Goal: Task Accomplishment & Management: Use online tool/utility

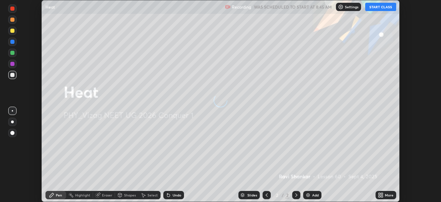
scroll to position [202, 441]
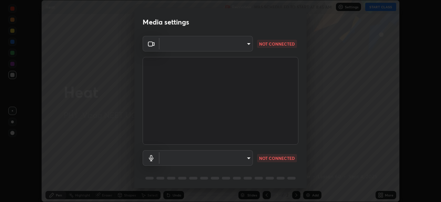
type input "c8c717a453bc6af87d0d9447014eaadff0a6dbce01dab39064dd32f4d5d90c45"
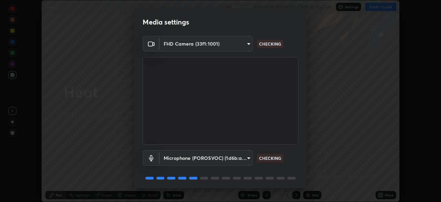
click at [246, 159] on body "Erase all Heat Recording WAS SCHEDULED TO START AT 8:45 AM Settings START CLASS…" at bounding box center [220, 101] width 441 height 202
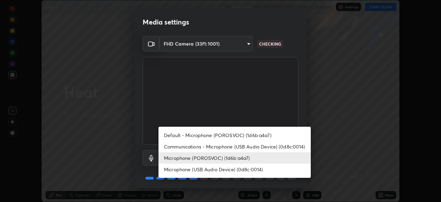
click at [246, 134] on li "Default - Microphone (POROSVOC) (1d6b:a4a7)" at bounding box center [235, 134] width 152 height 11
type input "default"
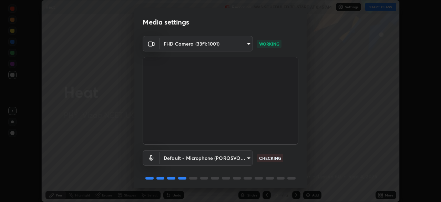
scroll to position [24, 0]
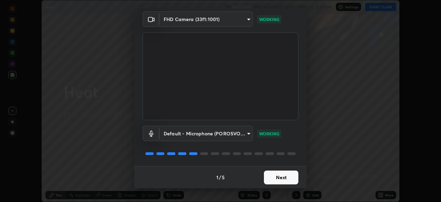
click at [286, 174] on button "Next" at bounding box center [281, 177] width 34 height 14
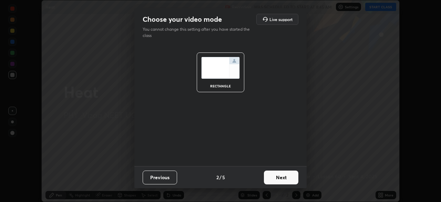
scroll to position [0, 0]
click at [284, 177] on button "Next" at bounding box center [281, 177] width 34 height 14
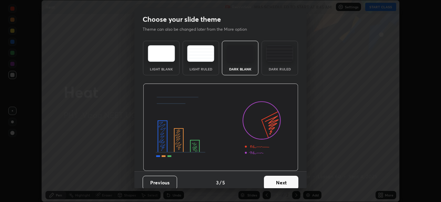
click at [284, 177] on button "Next" at bounding box center [281, 182] width 34 height 14
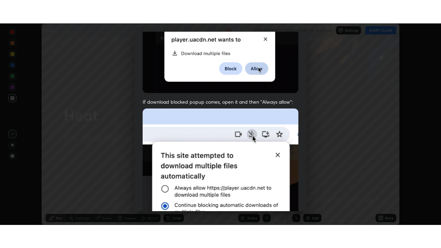
scroll to position [165, 0]
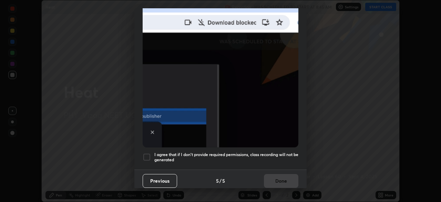
click at [150, 153] on div at bounding box center [147, 157] width 8 height 8
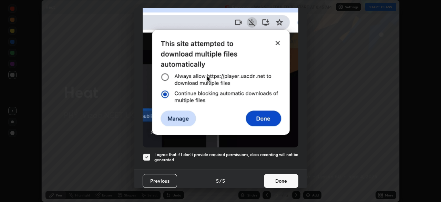
click at [285, 176] on button "Done" at bounding box center [281, 181] width 34 height 14
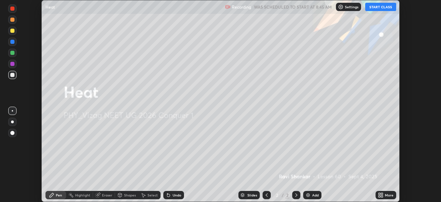
click at [383, 10] on button "START CLASS" at bounding box center [380, 7] width 31 height 8
click at [386, 195] on div "More" at bounding box center [389, 194] width 9 height 3
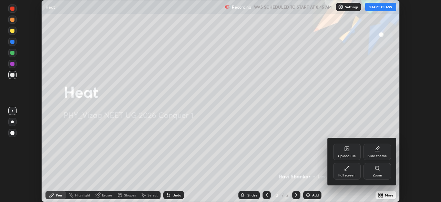
click at [354, 175] on div "Full screen" at bounding box center [346, 174] width 17 height 3
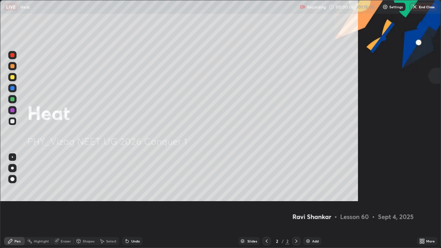
scroll to position [248, 441]
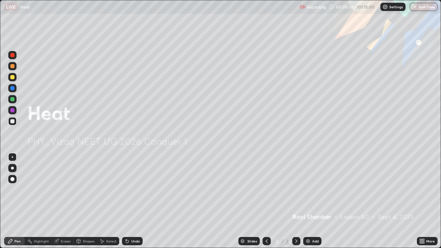
click at [314, 201] on div "Add" at bounding box center [315, 241] width 7 height 3
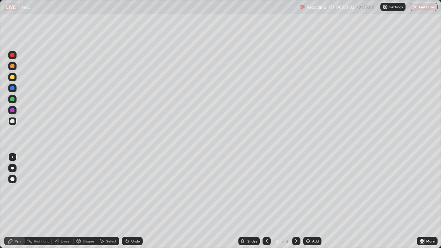
click at [15, 168] on div at bounding box center [12, 168] width 8 height 8
click at [13, 75] on div at bounding box center [12, 77] width 4 height 4
click at [13, 123] on div at bounding box center [12, 121] width 4 height 4
click at [86, 201] on div "Shapes" at bounding box center [89, 241] width 12 height 3
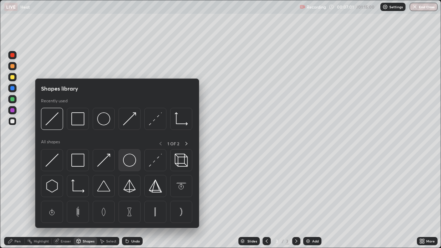
click at [132, 163] on img at bounding box center [129, 160] width 13 height 13
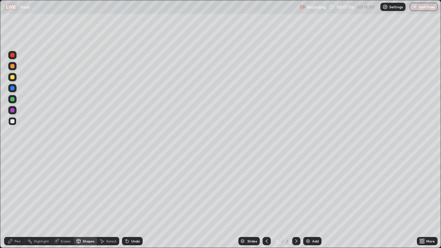
click at [85, 201] on div "Shapes" at bounding box center [89, 241] width 12 height 3
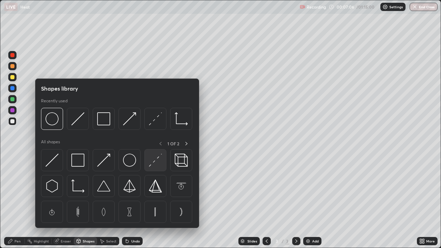
click at [157, 165] on img at bounding box center [155, 160] width 13 height 13
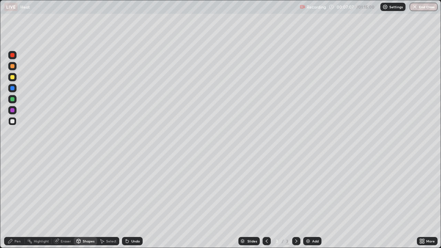
click at [13, 101] on div at bounding box center [12, 99] width 4 height 4
click at [81, 201] on div "Shapes" at bounding box center [85, 241] width 23 height 8
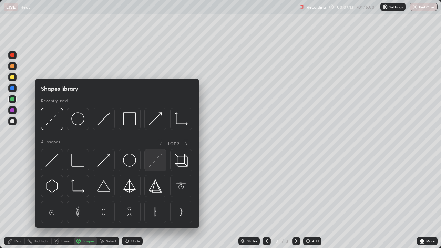
click at [157, 160] on img at bounding box center [155, 160] width 13 height 13
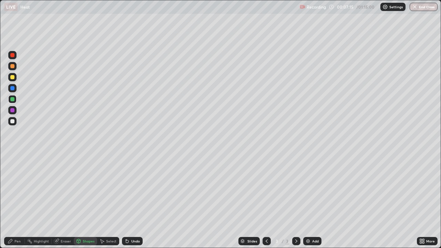
click at [16, 201] on div "Pen" at bounding box center [14, 241] width 21 height 8
click at [14, 78] on div at bounding box center [12, 77] width 4 height 4
click at [131, 201] on div "Undo" at bounding box center [135, 241] width 9 height 3
click at [14, 80] on div at bounding box center [12, 77] width 8 height 8
click at [132, 201] on div "Undo" at bounding box center [135, 241] width 9 height 3
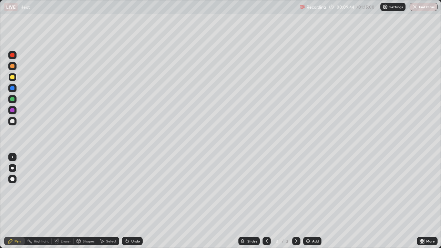
click at [89, 201] on div "Shapes" at bounding box center [89, 241] width 12 height 3
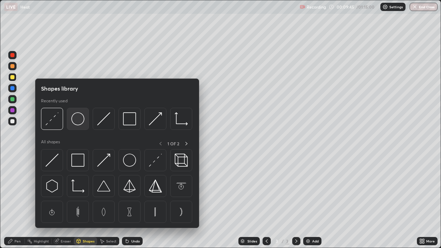
click at [80, 122] on img at bounding box center [77, 118] width 13 height 13
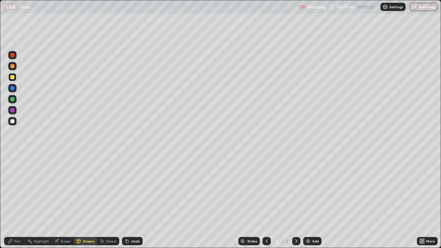
click at [83, 201] on div "Shapes" at bounding box center [89, 241] width 12 height 3
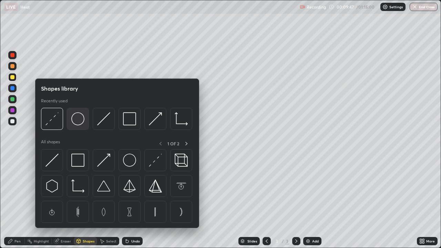
click at [78, 122] on img at bounding box center [77, 118] width 13 height 13
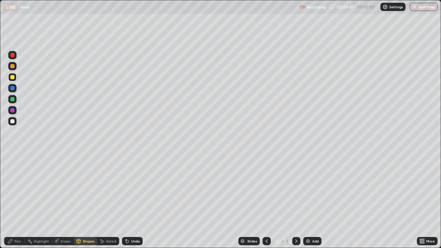
click at [14, 100] on div at bounding box center [12, 99] width 4 height 4
click at [84, 201] on div "Shapes" at bounding box center [89, 241] width 12 height 3
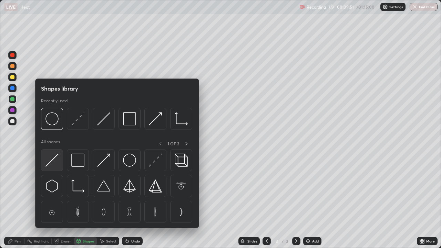
click at [53, 160] on img at bounding box center [51, 160] width 13 height 13
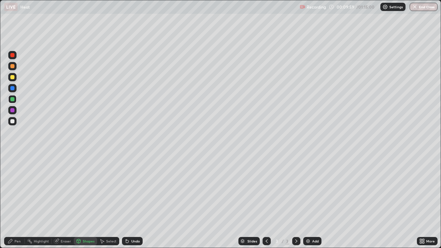
click at [131, 201] on div "Undo" at bounding box center [132, 241] width 21 height 8
click at [132, 201] on div "Undo" at bounding box center [132, 241] width 21 height 8
click at [134, 201] on div "Undo" at bounding box center [135, 241] width 9 height 3
click at [133, 201] on div "Undo" at bounding box center [135, 241] width 9 height 3
click at [134, 201] on div "Undo" at bounding box center [135, 241] width 9 height 3
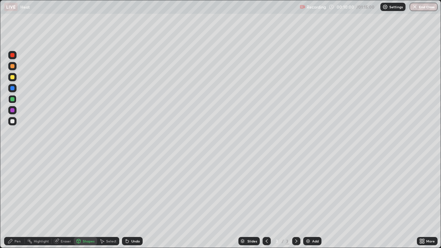
click at [135, 201] on div "Undo" at bounding box center [135, 241] width 9 height 3
click at [135, 201] on div "Undo" at bounding box center [132, 241] width 21 height 8
click at [136, 201] on div "Undo" at bounding box center [132, 241] width 21 height 8
click at [83, 201] on div "Shapes" at bounding box center [89, 241] width 12 height 3
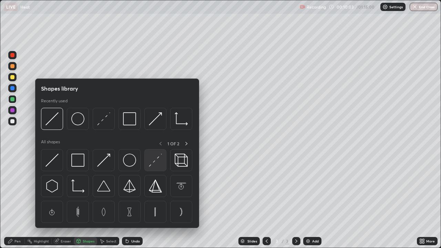
click at [158, 165] on img at bounding box center [155, 160] width 13 height 13
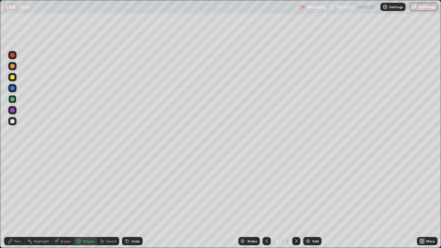
click at [13, 121] on div at bounding box center [12, 121] width 4 height 4
click at [13, 66] on div at bounding box center [12, 66] width 4 height 4
click at [86, 201] on div "Shapes" at bounding box center [89, 241] width 12 height 3
click at [80, 201] on icon at bounding box center [79, 241] width 6 height 6
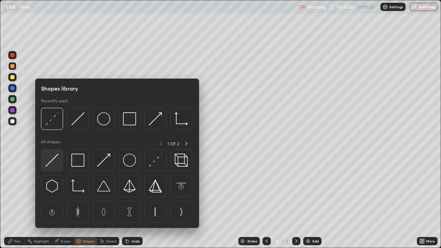
click at [54, 161] on img at bounding box center [51, 160] width 13 height 13
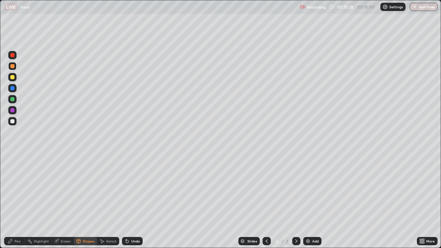
click at [12, 100] on div at bounding box center [12, 99] width 4 height 4
click at [130, 201] on div "Undo" at bounding box center [132, 241] width 21 height 8
click at [126, 201] on icon at bounding box center [126, 240] width 1 height 1
click at [130, 201] on div "Undo" at bounding box center [132, 241] width 21 height 8
click at [126, 201] on icon at bounding box center [127, 241] width 3 height 3
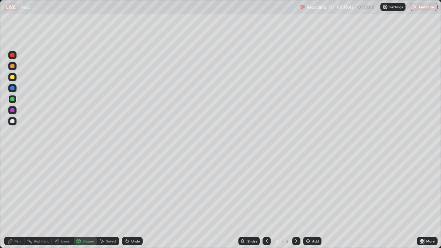
click at [18, 201] on div "Pen" at bounding box center [17, 241] width 6 height 3
click at [13, 66] on div at bounding box center [12, 66] width 4 height 4
click at [83, 201] on div "Shapes" at bounding box center [89, 241] width 12 height 3
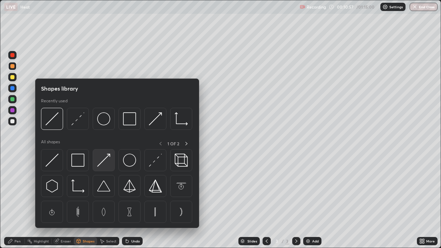
click at [105, 160] on img at bounding box center [103, 160] width 13 height 13
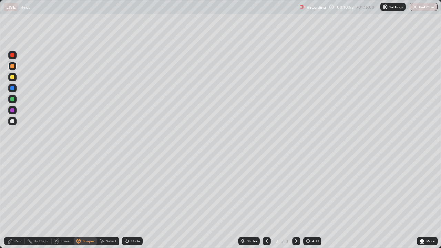
click at [15, 88] on div at bounding box center [12, 88] width 8 height 8
click at [18, 201] on div "Pen" at bounding box center [17, 241] width 6 height 3
click at [83, 201] on div "Shapes" at bounding box center [89, 241] width 12 height 3
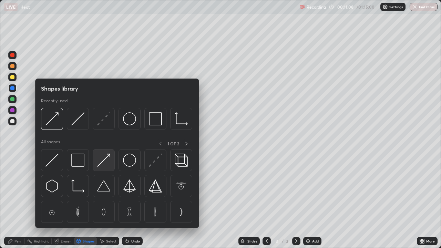
click at [104, 162] on img at bounding box center [103, 160] width 13 height 13
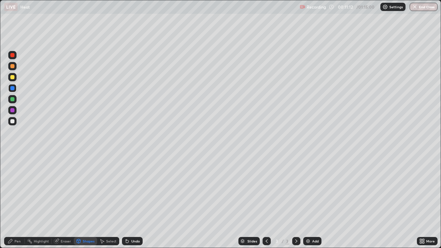
click at [14, 201] on div "Pen" at bounding box center [17, 241] width 6 height 3
click at [84, 201] on div "Shapes" at bounding box center [89, 241] width 12 height 3
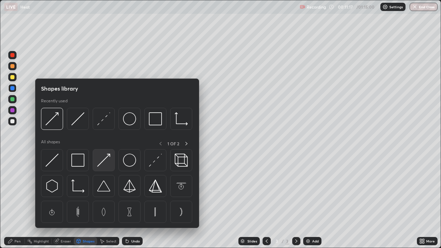
click at [105, 162] on img at bounding box center [103, 160] width 13 height 13
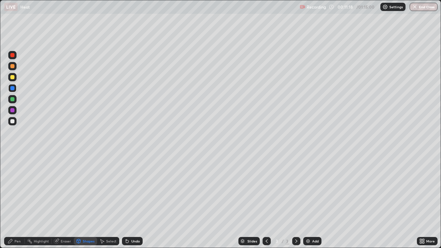
click at [13, 58] on div at bounding box center [12, 55] width 8 height 8
click at [83, 201] on div "Shapes" at bounding box center [89, 241] width 12 height 3
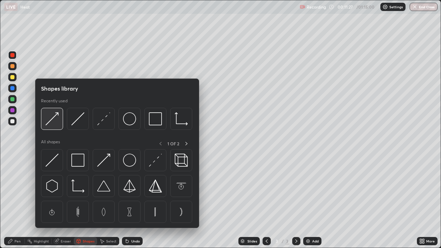
click at [53, 119] on img at bounding box center [51, 118] width 13 height 13
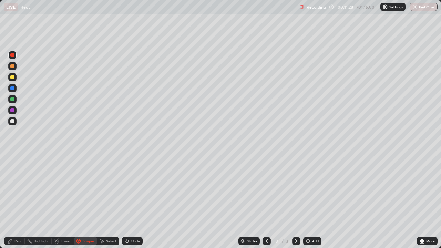
click at [13, 88] on div at bounding box center [12, 88] width 4 height 4
click at [13, 64] on div at bounding box center [12, 66] width 4 height 4
click at [19, 201] on div "Pen" at bounding box center [17, 241] width 6 height 3
click at [13, 75] on div at bounding box center [12, 77] width 4 height 4
click at [13, 58] on div at bounding box center [12, 55] width 8 height 8
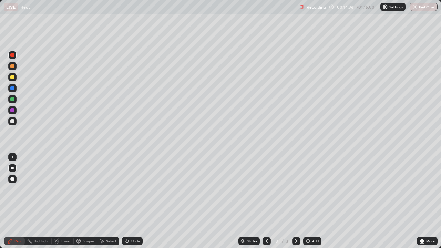
click at [13, 111] on div at bounding box center [12, 110] width 4 height 4
click at [137, 201] on div "Undo" at bounding box center [135, 241] width 9 height 3
click at [12, 122] on div at bounding box center [12, 121] width 4 height 4
click at [317, 201] on div "Add" at bounding box center [315, 241] width 7 height 3
click at [88, 201] on div "Shapes" at bounding box center [89, 241] width 12 height 3
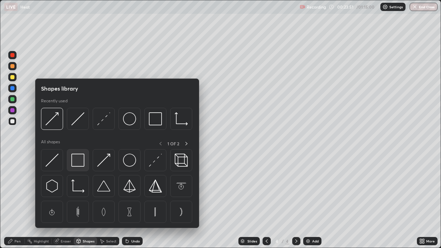
click at [80, 162] on img at bounding box center [77, 160] width 13 height 13
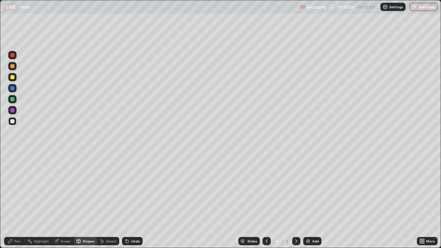
click at [87, 201] on div "Shapes" at bounding box center [89, 241] width 12 height 3
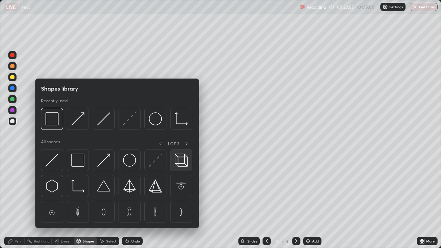
click at [184, 163] on img at bounding box center [181, 160] width 13 height 13
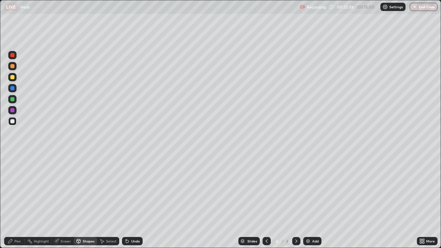
click at [13, 77] on div at bounding box center [12, 77] width 4 height 4
click at [85, 201] on div "Shapes" at bounding box center [89, 241] width 12 height 3
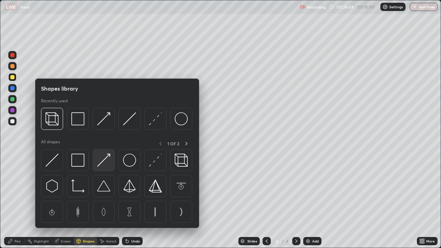
click at [108, 158] on img at bounding box center [103, 160] width 13 height 13
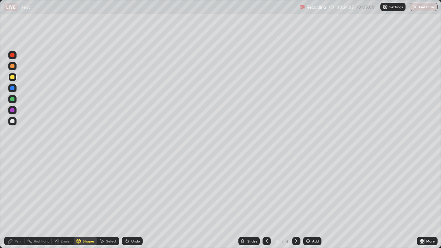
click at [14, 55] on div at bounding box center [12, 55] width 4 height 4
click at [17, 201] on div "Pen" at bounding box center [17, 241] width 6 height 3
click at [14, 77] on div at bounding box center [12, 77] width 4 height 4
click at [14, 101] on div at bounding box center [12, 99] width 4 height 4
click at [83, 201] on div "Shapes" at bounding box center [85, 241] width 23 height 8
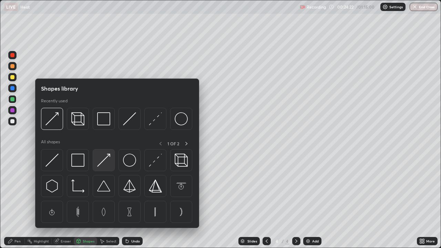
click at [105, 161] on img at bounding box center [103, 160] width 13 height 13
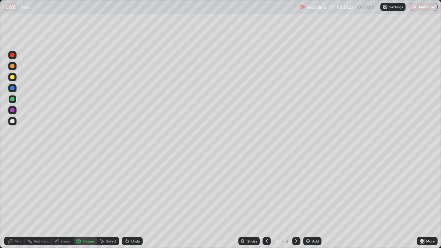
click at [15, 88] on div at bounding box center [12, 88] width 8 height 8
click at [15, 201] on div "Pen" at bounding box center [17, 241] width 6 height 3
click at [84, 201] on div "Shapes" at bounding box center [89, 241] width 12 height 3
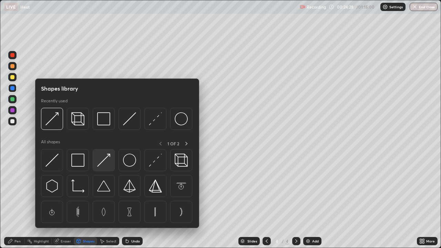
click at [104, 162] on img at bounding box center [103, 160] width 13 height 13
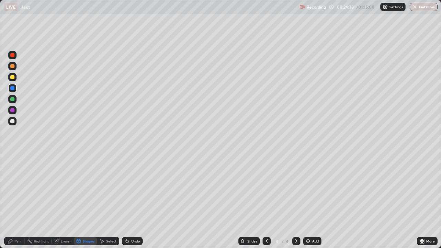
click at [13, 66] on div at bounding box center [12, 66] width 4 height 4
click at [14, 201] on div "Pen" at bounding box center [14, 241] width 21 height 8
click at [13, 122] on div at bounding box center [12, 121] width 4 height 4
click at [91, 201] on div "Shapes" at bounding box center [85, 241] width 23 height 8
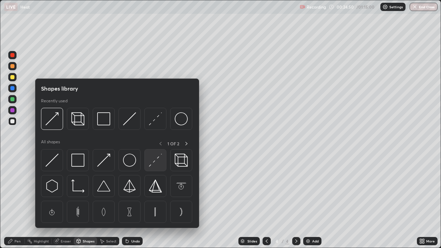
click at [159, 163] on img at bounding box center [155, 160] width 13 height 13
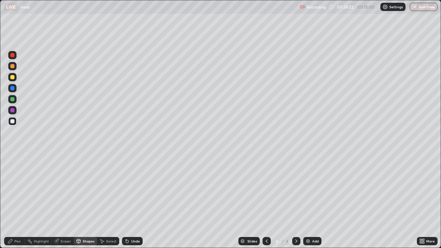
click at [139, 201] on div "Undo" at bounding box center [132, 241] width 21 height 8
click at [88, 201] on div "Shapes" at bounding box center [89, 241] width 12 height 3
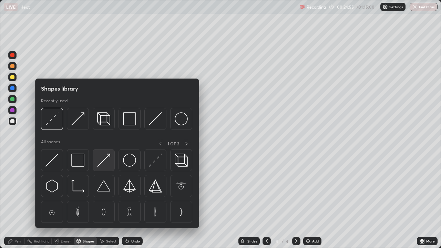
click at [110, 160] on img at bounding box center [103, 160] width 13 height 13
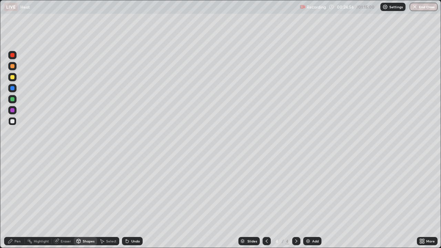
click at [16, 58] on div at bounding box center [12, 55] width 8 height 11
click at [15, 201] on div "Pen" at bounding box center [17, 241] width 6 height 3
click at [16, 121] on div at bounding box center [12, 121] width 8 height 8
click at [89, 201] on div "Shapes" at bounding box center [89, 241] width 12 height 3
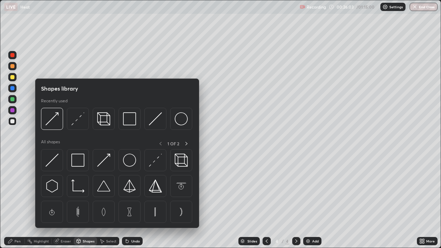
click at [53, 165] on img at bounding box center [51, 160] width 13 height 13
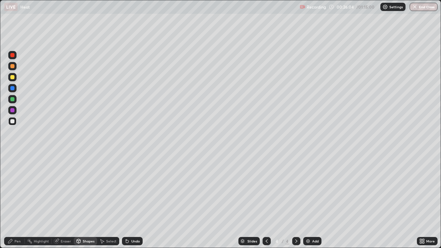
click at [15, 67] on div at bounding box center [12, 66] width 8 height 8
click at [16, 201] on div "Pen" at bounding box center [17, 241] width 6 height 3
click at [64, 201] on div "Eraser" at bounding box center [66, 241] width 10 height 3
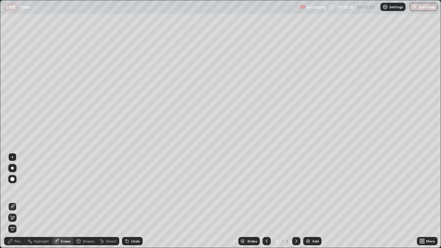
click at [15, 201] on div "Pen" at bounding box center [17, 241] width 6 height 3
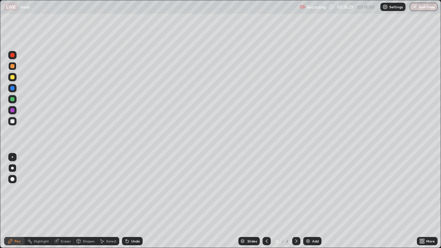
click at [14, 78] on div at bounding box center [12, 77] width 4 height 4
click at [68, 201] on div "Eraser" at bounding box center [66, 241] width 10 height 3
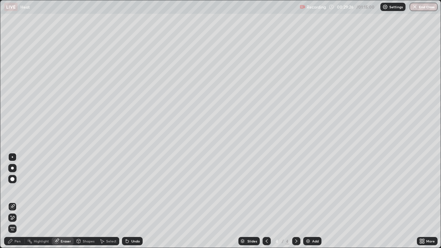
click at [84, 201] on div "Shapes" at bounding box center [85, 241] width 23 height 8
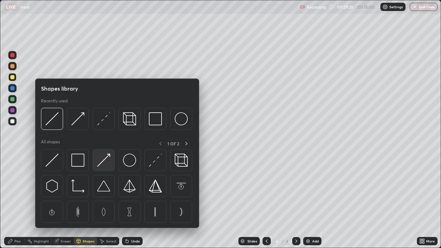
click at [109, 163] on img at bounding box center [103, 160] width 13 height 13
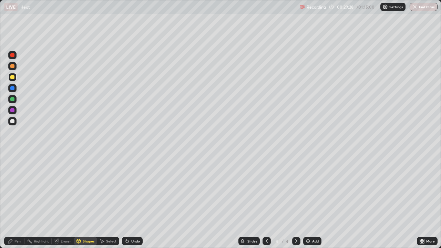
click at [17, 201] on div "Pen" at bounding box center [17, 241] width 6 height 3
click at [64, 201] on div "Eraser" at bounding box center [66, 241] width 10 height 3
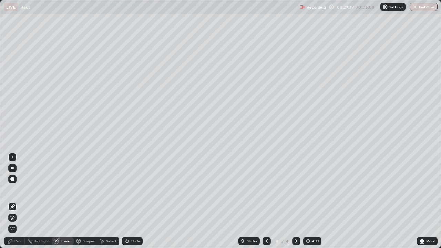
click at [18, 201] on div "Pen" at bounding box center [14, 241] width 21 height 8
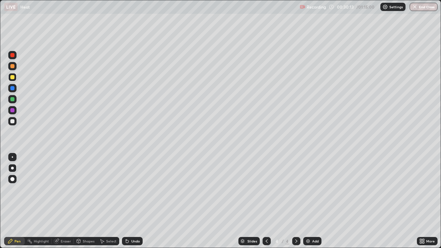
click at [15, 67] on div at bounding box center [12, 66] width 8 height 8
click at [131, 201] on div "Undo" at bounding box center [135, 241] width 9 height 3
click at [134, 201] on div "Undo" at bounding box center [135, 241] width 9 height 3
click at [16, 124] on div at bounding box center [12, 121] width 8 height 11
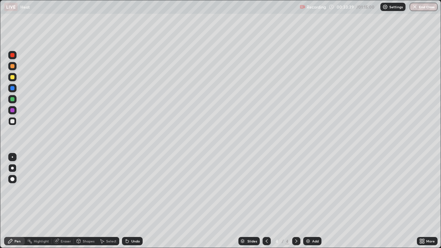
click at [312, 201] on div "Add" at bounding box center [312, 241] width 18 height 8
click at [265, 201] on icon at bounding box center [267, 241] width 6 height 6
click at [296, 201] on icon at bounding box center [297, 241] width 6 height 6
click at [267, 201] on icon at bounding box center [267, 241] width 6 height 6
click at [295, 201] on icon at bounding box center [296, 241] width 2 height 3
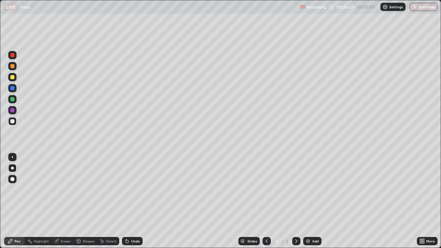
click at [268, 201] on icon at bounding box center [267, 241] width 6 height 6
click at [299, 201] on div at bounding box center [296, 241] width 8 height 8
click at [15, 100] on div at bounding box center [12, 99] width 8 height 8
click at [266, 201] on icon at bounding box center [267, 241] width 6 height 6
click at [296, 201] on icon at bounding box center [297, 241] width 6 height 6
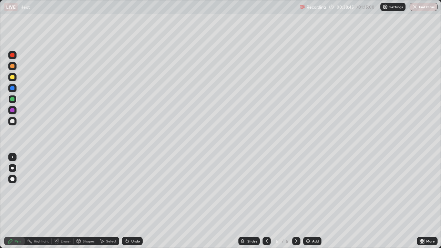
click at [314, 201] on div "Add" at bounding box center [315, 241] width 7 height 3
click at [88, 201] on div "Shapes" at bounding box center [89, 241] width 12 height 3
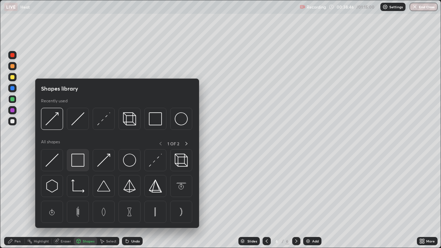
click at [79, 161] on img at bounding box center [77, 160] width 13 height 13
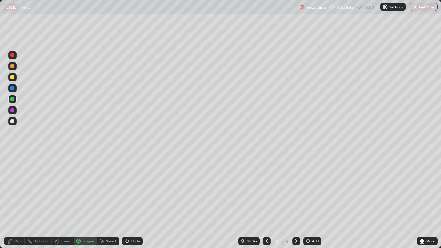
click at [83, 201] on div "Shapes" at bounding box center [89, 241] width 12 height 3
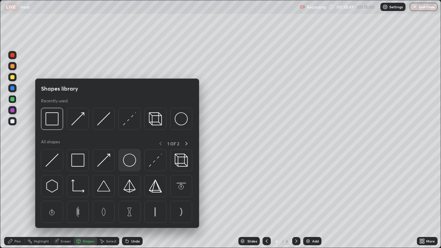
click at [126, 161] on img at bounding box center [129, 160] width 13 height 13
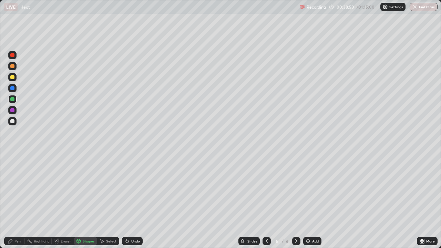
click at [12, 75] on div at bounding box center [12, 77] width 8 height 8
click at [85, 201] on div "Shapes" at bounding box center [85, 241] width 23 height 8
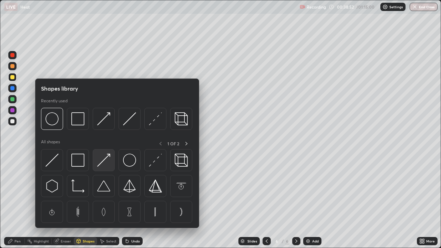
click at [105, 163] on img at bounding box center [103, 160] width 13 height 13
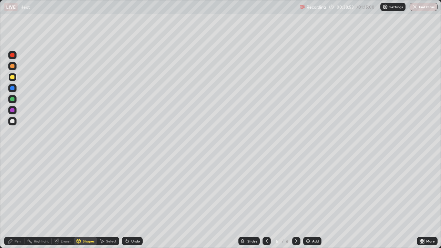
click at [13, 88] on div at bounding box center [12, 88] width 4 height 4
click at [17, 201] on div "Pen" at bounding box center [17, 241] width 6 height 3
click at [15, 122] on div at bounding box center [12, 121] width 8 height 8
click at [85, 201] on div "Shapes" at bounding box center [89, 241] width 12 height 3
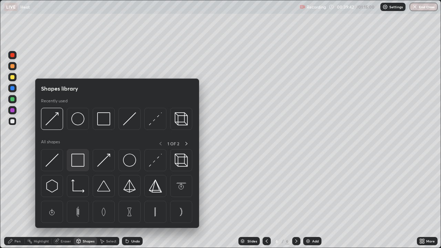
click at [84, 162] on img at bounding box center [77, 160] width 13 height 13
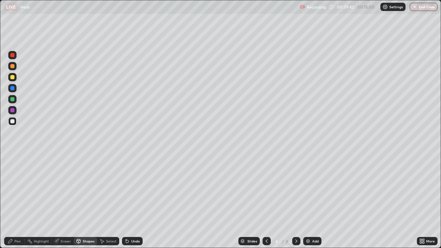
click at [13, 66] on div at bounding box center [12, 66] width 4 height 4
click at [19, 201] on div "Pen" at bounding box center [17, 241] width 6 height 3
click at [13, 122] on div at bounding box center [12, 121] width 4 height 4
click at [315, 201] on div "Add" at bounding box center [312, 241] width 18 height 8
click at [87, 201] on div "Shapes" at bounding box center [89, 241] width 12 height 3
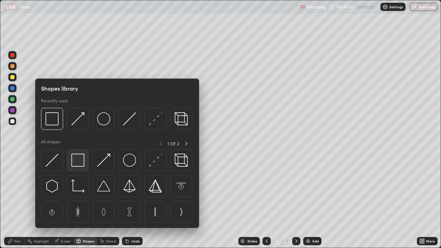
click at [81, 164] on img at bounding box center [77, 160] width 13 height 13
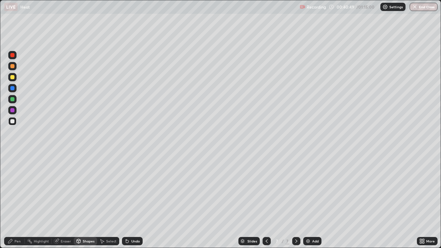
click at [83, 201] on div "Shapes" at bounding box center [85, 241] width 23 height 8
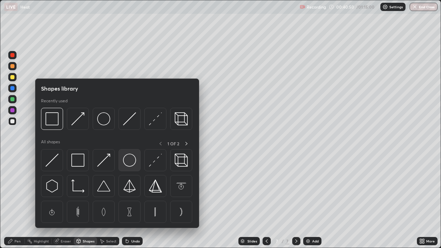
click at [131, 162] on img at bounding box center [129, 160] width 13 height 13
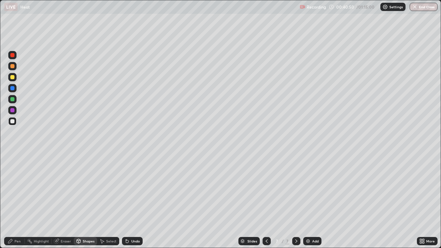
click at [14, 100] on div at bounding box center [12, 99] width 4 height 4
click at [81, 201] on div "Shapes" at bounding box center [85, 241] width 23 height 8
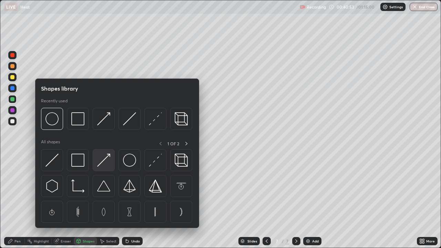
click at [104, 163] on img at bounding box center [103, 160] width 13 height 13
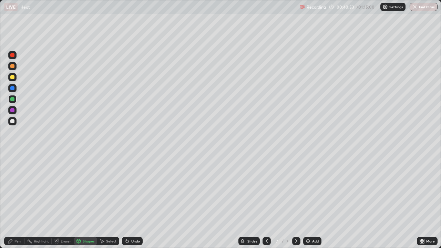
click at [15, 88] on div at bounding box center [12, 88] width 8 height 8
click at [15, 201] on div "Pen" at bounding box center [17, 241] width 6 height 3
click at [13, 99] on div at bounding box center [12, 99] width 4 height 4
click at [13, 122] on div at bounding box center [12, 121] width 4 height 4
click at [91, 201] on div "Shapes" at bounding box center [89, 241] width 12 height 3
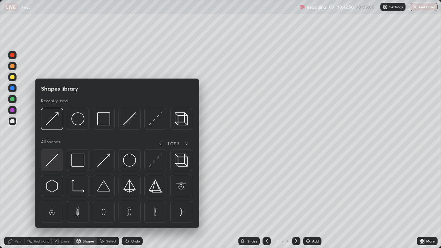
click at [60, 157] on div at bounding box center [52, 160] width 22 height 22
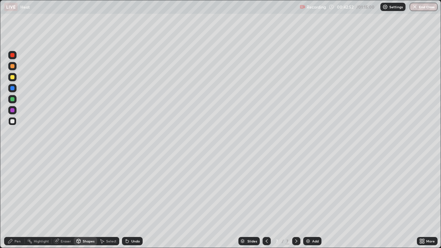
click at [14, 201] on div "Pen" at bounding box center [17, 241] width 6 height 3
click at [14, 78] on div at bounding box center [12, 77] width 4 height 4
click at [191, 201] on div "Slides 7 / 7 Add" at bounding box center [280, 241] width 274 height 14
click at [316, 201] on div "Add" at bounding box center [315, 241] width 7 height 3
click at [93, 201] on div "Shapes" at bounding box center [89, 241] width 12 height 3
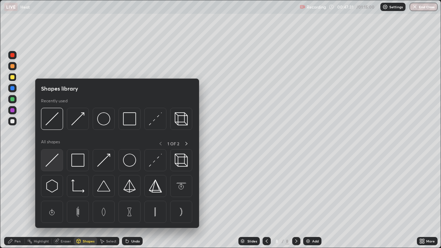
click at [57, 159] on img at bounding box center [51, 160] width 13 height 13
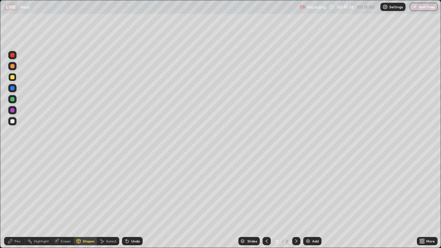
click at [17, 201] on div "Pen" at bounding box center [17, 241] width 6 height 3
click at [83, 201] on div "Shapes" at bounding box center [85, 241] width 23 height 8
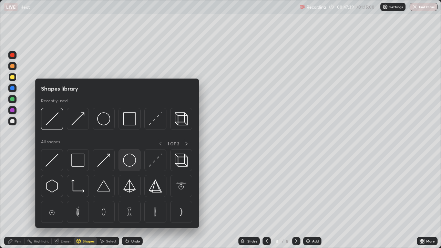
click at [130, 164] on img at bounding box center [129, 160] width 13 height 13
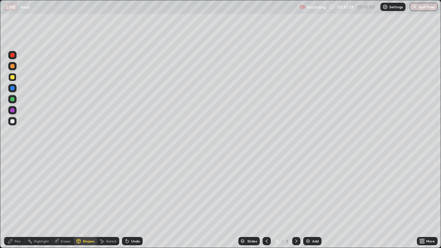
click at [12, 122] on div at bounding box center [12, 121] width 4 height 4
click at [12, 201] on icon at bounding box center [11, 241] width 6 height 6
click at [83, 201] on div "Shapes" at bounding box center [89, 241] width 12 height 3
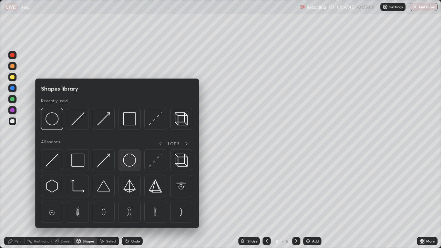
click at [133, 162] on img at bounding box center [129, 160] width 13 height 13
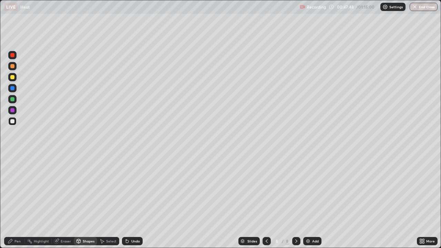
click at [84, 201] on div "Shapes" at bounding box center [89, 241] width 12 height 3
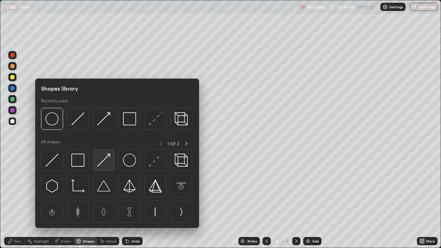
click at [106, 162] on img at bounding box center [103, 160] width 13 height 13
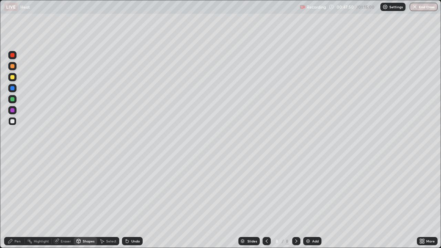
click at [17, 201] on div "Pen" at bounding box center [17, 241] width 6 height 3
click at [134, 201] on div "Undo" at bounding box center [135, 241] width 9 height 3
click at [309, 201] on img at bounding box center [308, 241] width 6 height 6
click at [87, 201] on div "Shapes" at bounding box center [89, 241] width 12 height 3
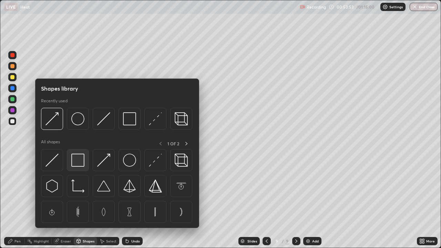
click at [81, 165] on img at bounding box center [77, 160] width 13 height 13
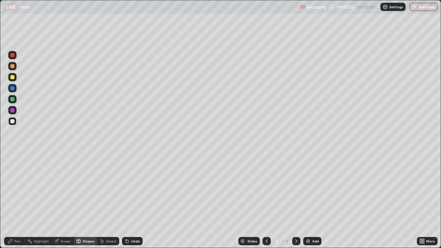
click at [15, 201] on div "Pen" at bounding box center [17, 241] width 6 height 3
click at [85, 201] on div "Shapes" at bounding box center [85, 241] width 23 height 8
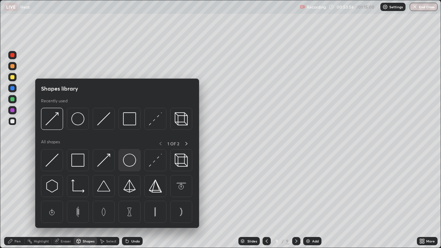
click at [132, 165] on img at bounding box center [129, 160] width 13 height 13
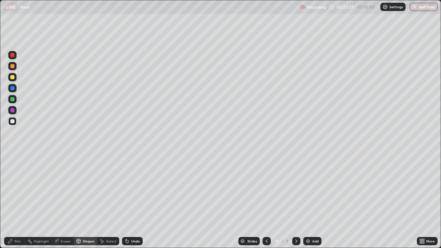
click at [13, 201] on icon at bounding box center [11, 241] width 6 height 6
click at [15, 77] on div at bounding box center [12, 77] width 8 height 8
click at [88, 201] on div "Shapes" at bounding box center [89, 241] width 12 height 3
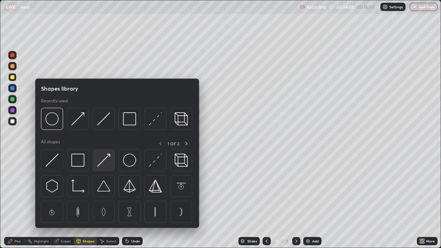
click at [105, 163] on img at bounding box center [103, 160] width 13 height 13
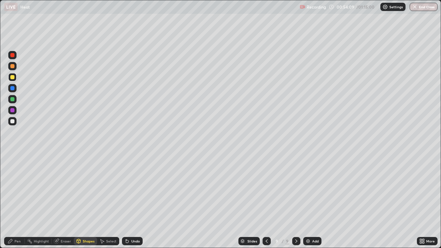
click at [91, 201] on div "Shapes" at bounding box center [89, 241] width 12 height 3
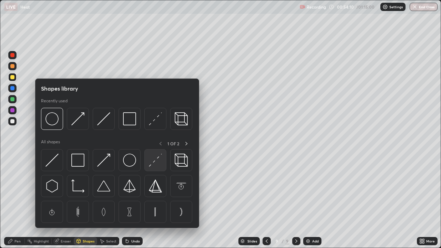
click at [160, 165] on img at bounding box center [155, 160] width 13 height 13
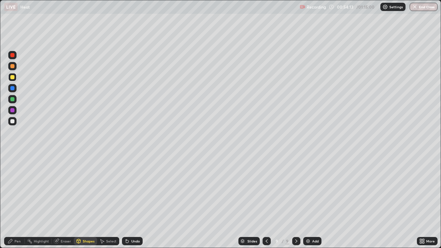
click at [84, 201] on div "Shapes" at bounding box center [89, 241] width 12 height 3
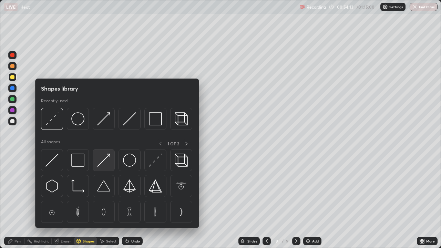
click at [110, 163] on img at bounding box center [103, 160] width 13 height 13
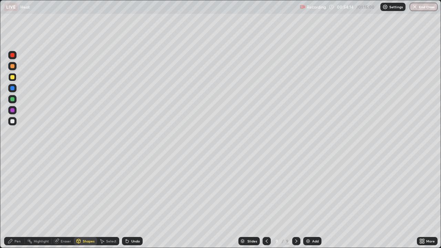
click at [14, 90] on div at bounding box center [12, 88] width 8 height 8
click at [19, 201] on div "Pen" at bounding box center [17, 241] width 6 height 3
click at [90, 201] on div "Shapes" at bounding box center [85, 241] width 23 height 8
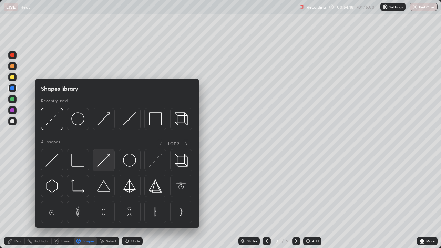
click at [103, 163] on img at bounding box center [103, 160] width 13 height 13
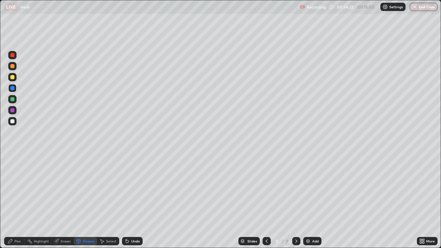
click at [17, 201] on div "Pen" at bounding box center [14, 241] width 21 height 8
click at [84, 201] on div "Shapes" at bounding box center [89, 241] width 12 height 3
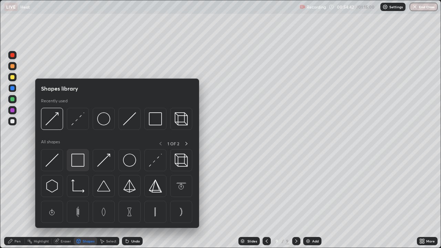
click at [80, 157] on img at bounding box center [77, 160] width 13 height 13
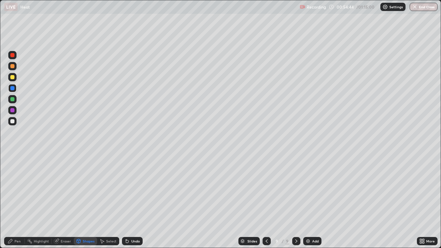
click at [22, 201] on div "Pen" at bounding box center [14, 241] width 21 height 8
click at [16, 123] on div at bounding box center [12, 121] width 8 height 8
click at [91, 201] on div "Shapes" at bounding box center [89, 241] width 12 height 3
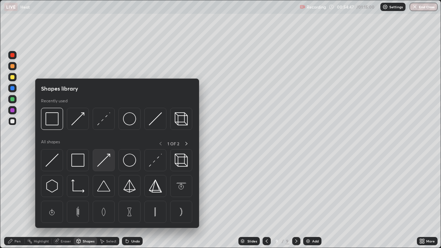
click at [112, 159] on div at bounding box center [104, 160] width 22 height 22
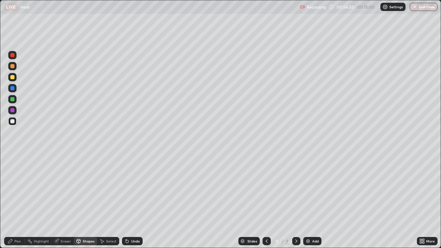
click at [20, 201] on div "Pen" at bounding box center [17, 241] width 6 height 3
click at [15, 78] on div at bounding box center [12, 77] width 8 height 8
click at [312, 201] on div "Add" at bounding box center [315, 241] width 7 height 3
click at [264, 201] on icon at bounding box center [267, 241] width 6 height 6
click at [296, 201] on icon at bounding box center [297, 241] width 6 height 6
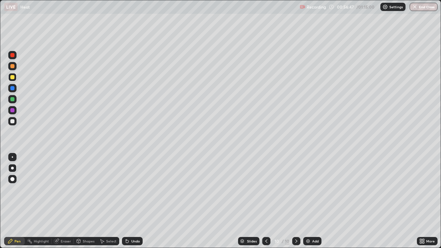
click at [15, 67] on div at bounding box center [12, 66] width 8 height 8
click at [13, 121] on div at bounding box center [12, 121] width 4 height 4
click at [13, 77] on div at bounding box center [12, 77] width 4 height 4
click at [13, 66] on div at bounding box center [12, 66] width 4 height 4
click at [12, 122] on div at bounding box center [12, 121] width 4 height 4
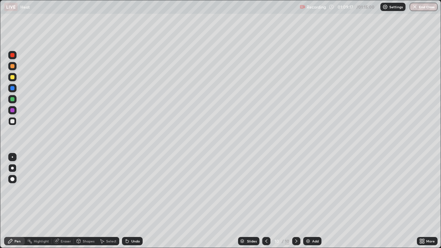
click at [424, 8] on button "End Class" at bounding box center [424, 7] width 28 height 8
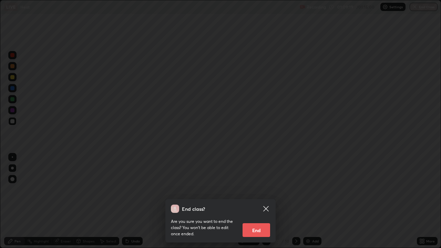
click at [264, 201] on button "End" at bounding box center [257, 230] width 28 height 14
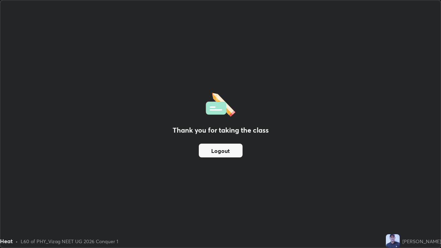
click at [219, 152] on button "Logout" at bounding box center [221, 151] width 44 height 14
